Goal: Task Accomplishment & Management: Manage account settings

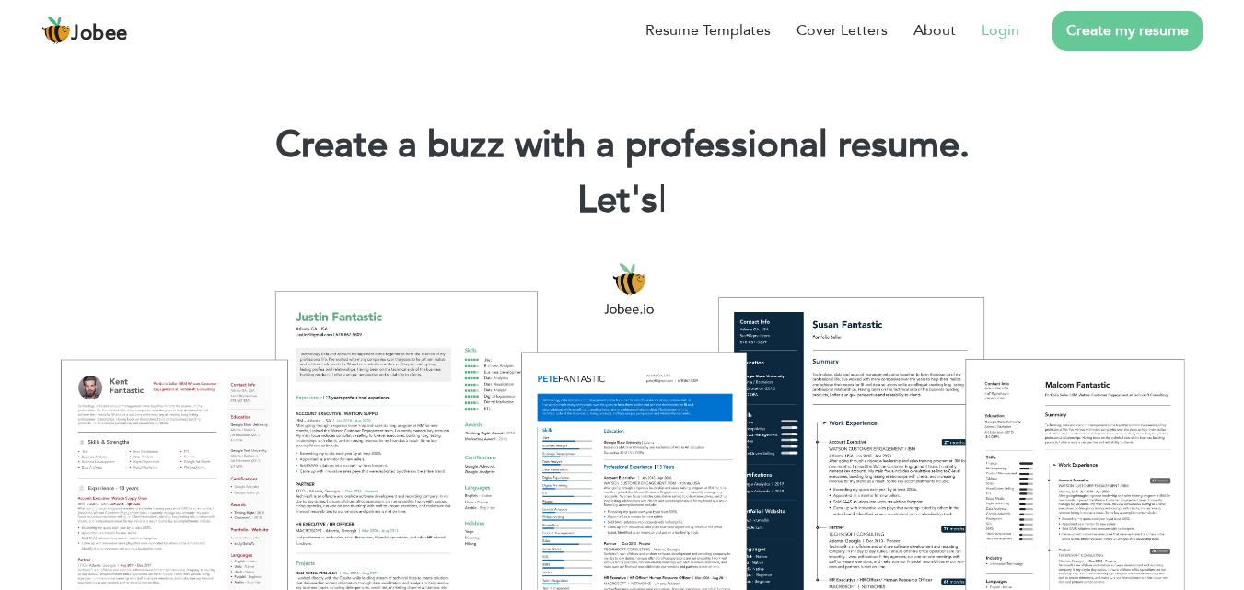
click at [988, 29] on link "Login" at bounding box center [1000, 30] width 38 height 22
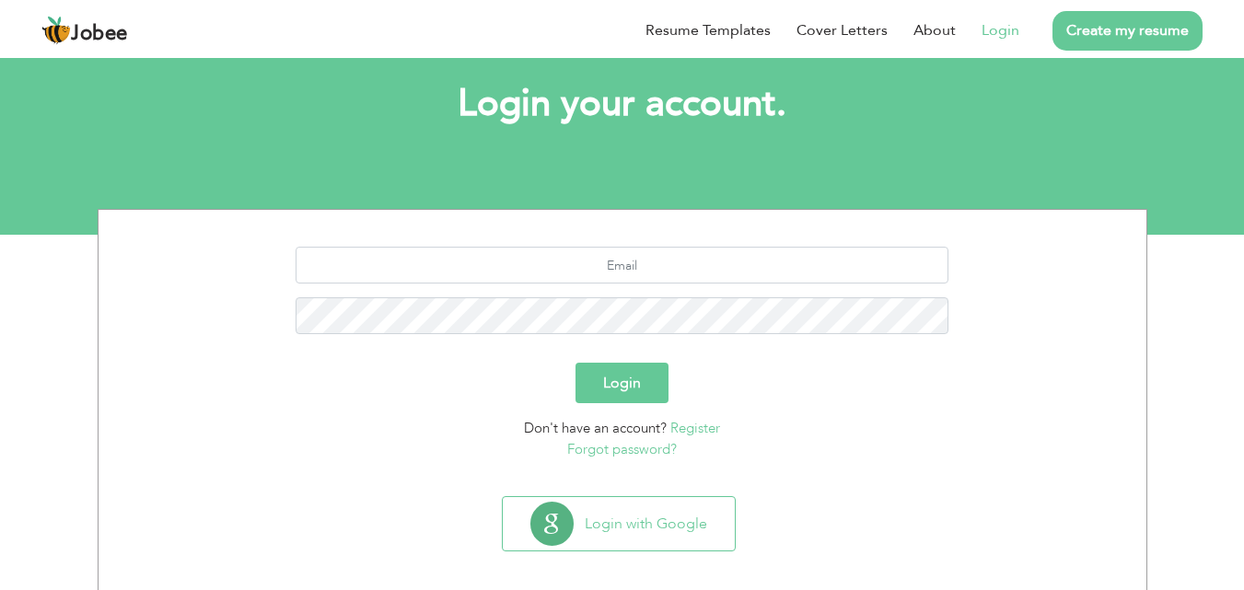
scroll to position [109, 0]
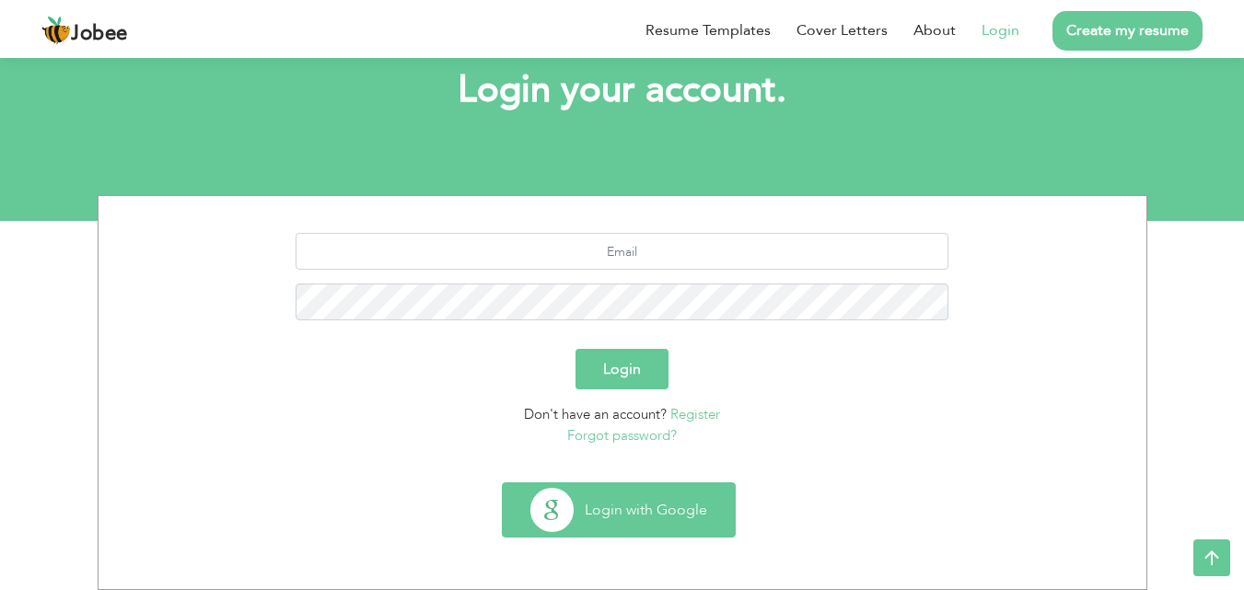
click at [652, 509] on button "Login with Google" at bounding box center [619, 509] width 232 height 53
